Goal: Information Seeking & Learning: Check status

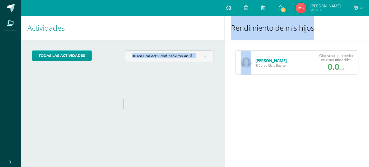
drag, startPoint x: 217, startPoint y: 25, endPoint x: 256, endPoint y: 57, distance: 49.8
click at [256, 57] on div "Actividades Mis hijos todas las Actividades No tienes actividades Échale un vis…" at bounding box center [195, 91] width 352 height 151
click at [267, 60] on link "[PERSON_NAME]" at bounding box center [270, 60] width 31 height 5
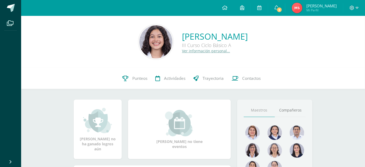
click at [314, 66] on div "[PERSON_NAME] III Curso Ciclo Básico A Ver información personal..." at bounding box center [193, 42] width 344 height 52
click at [138, 84] on link "Punteos" at bounding box center [134, 78] width 33 height 21
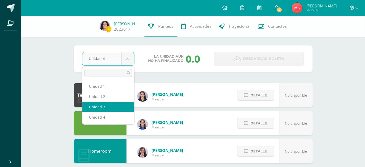
select select "Unidad 3"
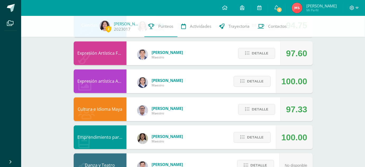
scroll to position [343, 0]
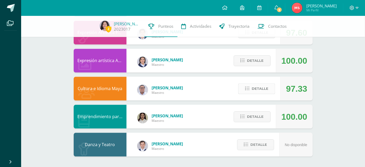
click at [254, 89] on span "Detalle" at bounding box center [260, 89] width 17 height 10
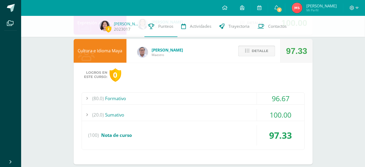
scroll to position [382, 0]
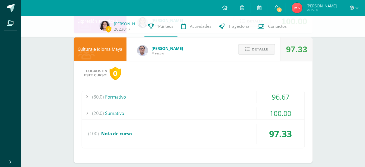
click at [243, 93] on div "(80.0) Formativo" at bounding box center [193, 97] width 223 height 12
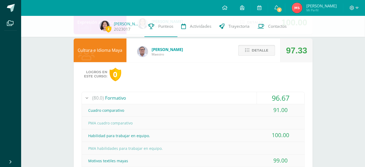
click at [247, 55] on button "Detalle" at bounding box center [256, 50] width 37 height 11
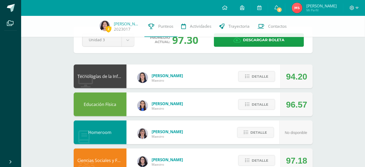
scroll to position [0, 0]
